Goal: Complete application form

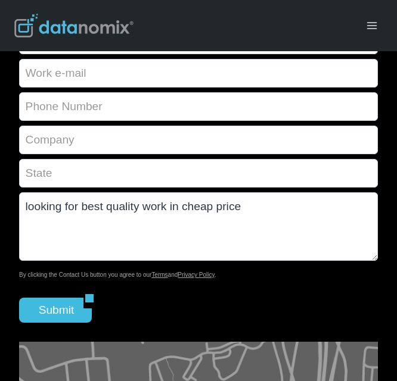
type textarea "looking for best quality work in cheap price"
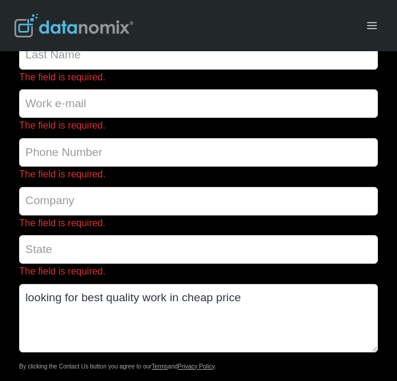
click at [64, 256] on input "The field is required." at bounding box center [198, 249] width 359 height 29
type input "AL"
click at [68, 211] on input "The field is required." at bounding box center [198, 201] width 359 height 29
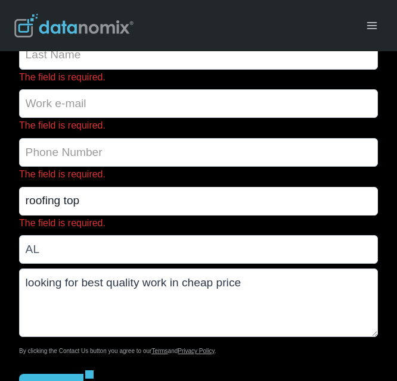
type input "roofing top"
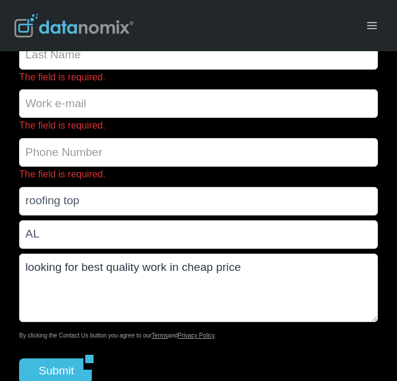
click at [79, 156] on input "The field is required." at bounding box center [198, 152] width 359 height 29
type input "2514216497"
click at [77, 110] on input "The field is required." at bounding box center [198, 103] width 359 height 29
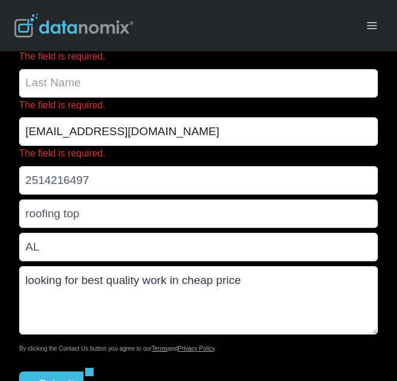
scroll to position [44, 0]
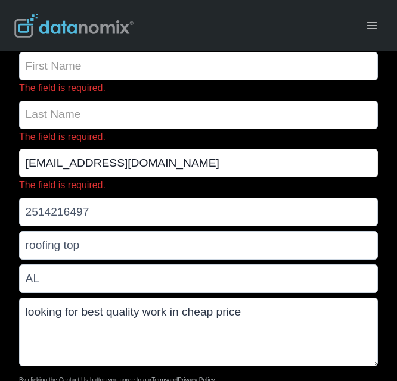
type input "[EMAIL_ADDRESS][DOMAIN_NAME]"
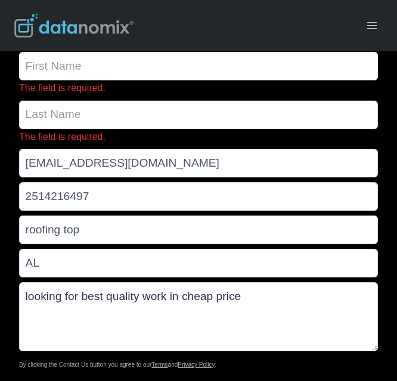
click at [72, 72] on input "The field is required." at bounding box center [198, 66] width 359 height 29
type input "[PERSON_NAME]"
click at [80, 110] on input "The field is required." at bounding box center [198, 115] width 359 height 29
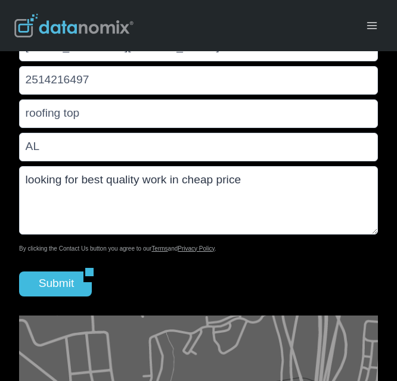
scroll to position [179, 0]
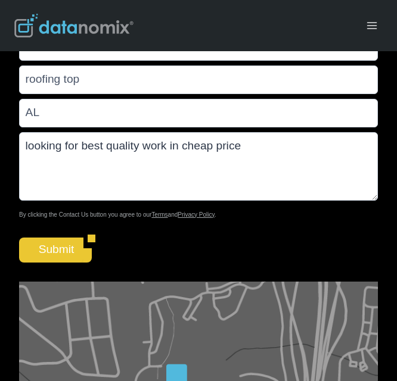
type input "[PERSON_NAME]"
click at [72, 260] on input "Submit" at bounding box center [51, 250] width 64 height 25
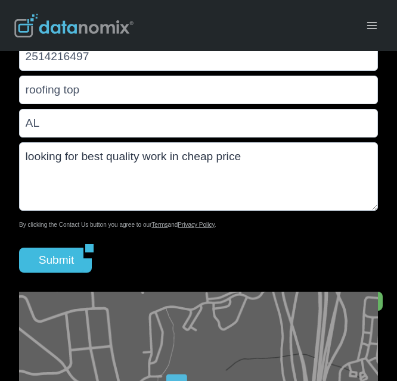
scroll to position [93, 0]
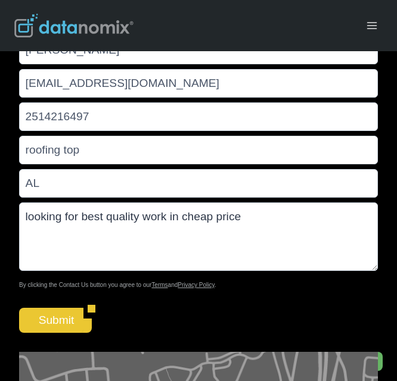
click at [61, 317] on input "Submit" at bounding box center [51, 320] width 64 height 25
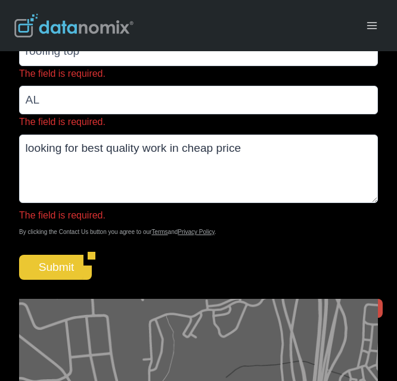
scroll to position [331, 0]
